Goal: Transaction & Acquisition: Purchase product/service

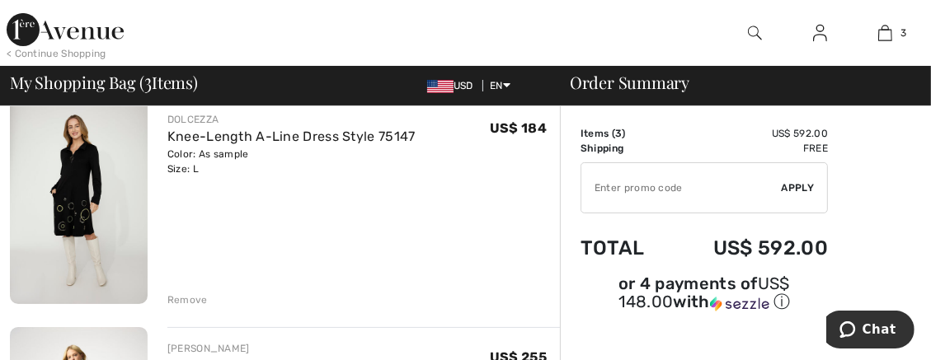
scroll to position [122, 0]
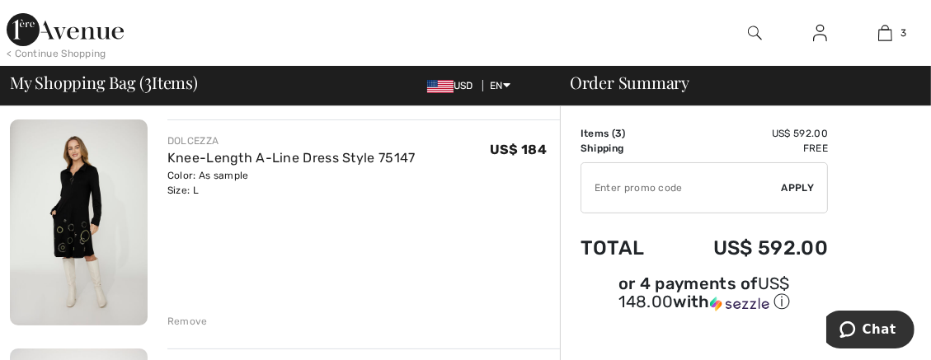
click at [200, 321] on div "Remove" at bounding box center [187, 321] width 40 height 15
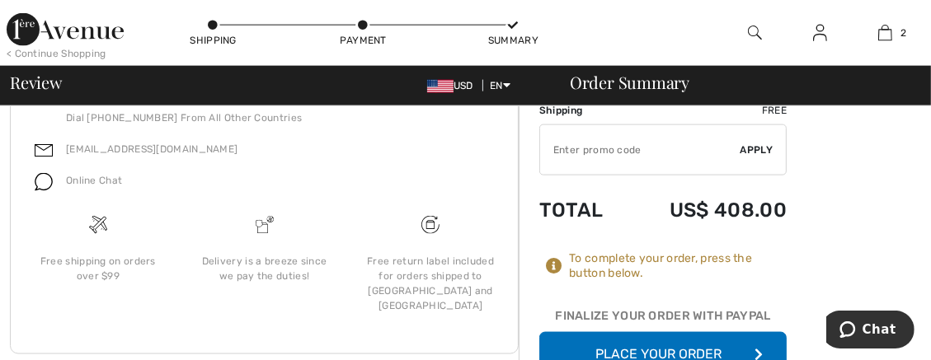
scroll to position [1729, 0]
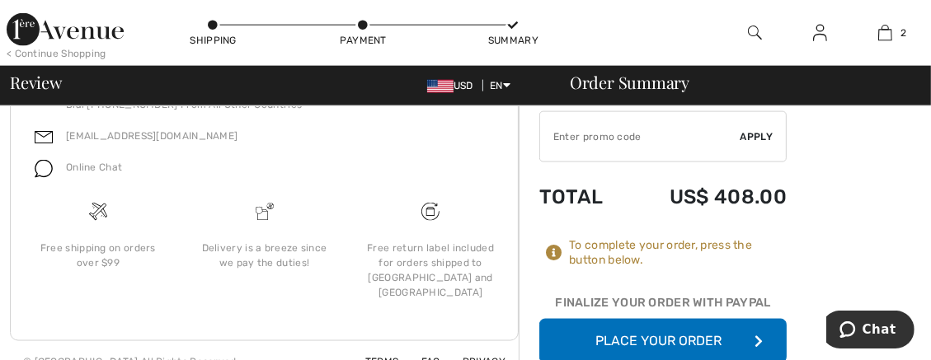
click at [674, 322] on button "Place Your Order" at bounding box center [662, 340] width 247 height 45
